Goal: Task Accomplishment & Management: Use online tool/utility

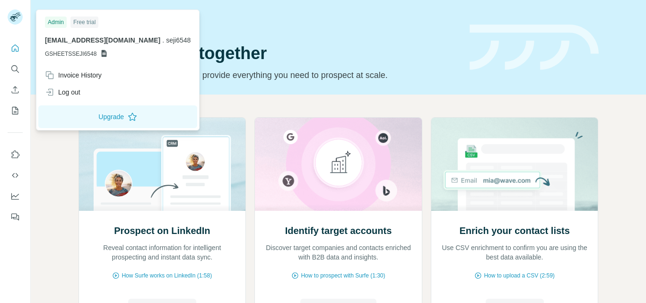
click at [12, 20] on icon at bounding box center [14, 18] width 8 height 5
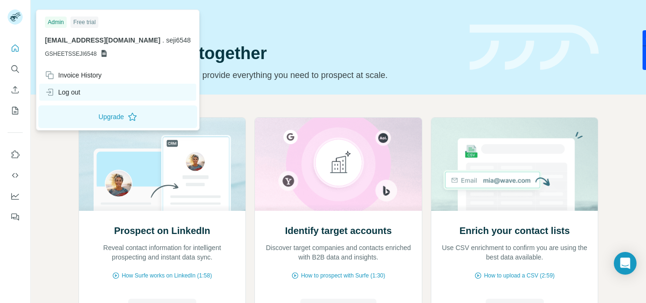
click at [78, 89] on div "Log out" at bounding box center [62, 92] width 35 height 9
click at [60, 91] on div "Log out" at bounding box center [62, 92] width 35 height 9
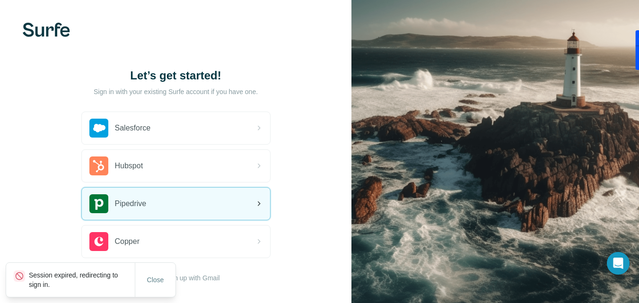
click at [137, 202] on span "Pipedrive" at bounding box center [131, 203] width 32 height 11
